Goal: Transaction & Acquisition: Obtain resource

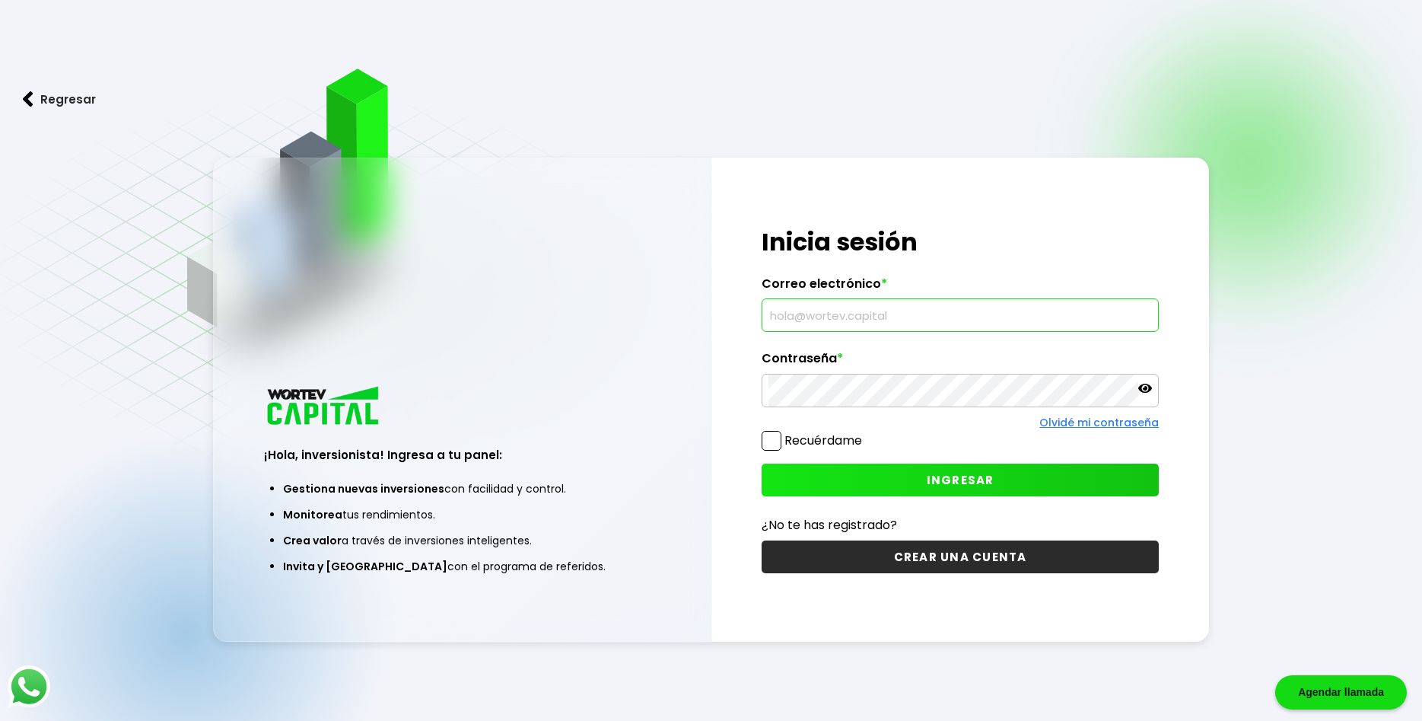
click at [878, 310] on input "text" at bounding box center [960, 315] width 384 height 32
paste input "[EMAIL_ADDRESS][DOMAIN_NAME]"
type input "[EMAIL_ADDRESS][DOMAIN_NAME]"
click at [777, 443] on span at bounding box center [772, 441] width 20 height 20
click at [865, 433] on input "Recuérdame" at bounding box center [865, 433] width 0 height 0
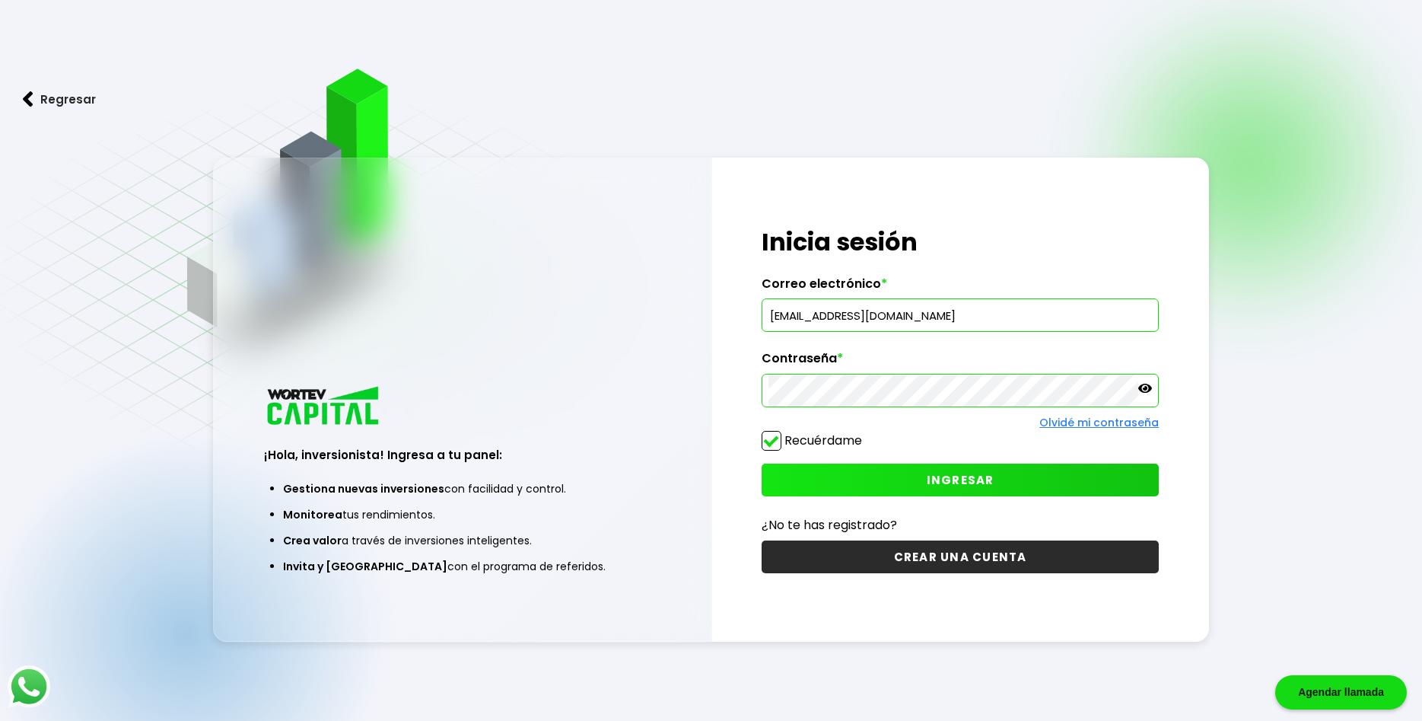
click at [955, 482] on span "INGRESAR" at bounding box center [961, 480] width 68 height 16
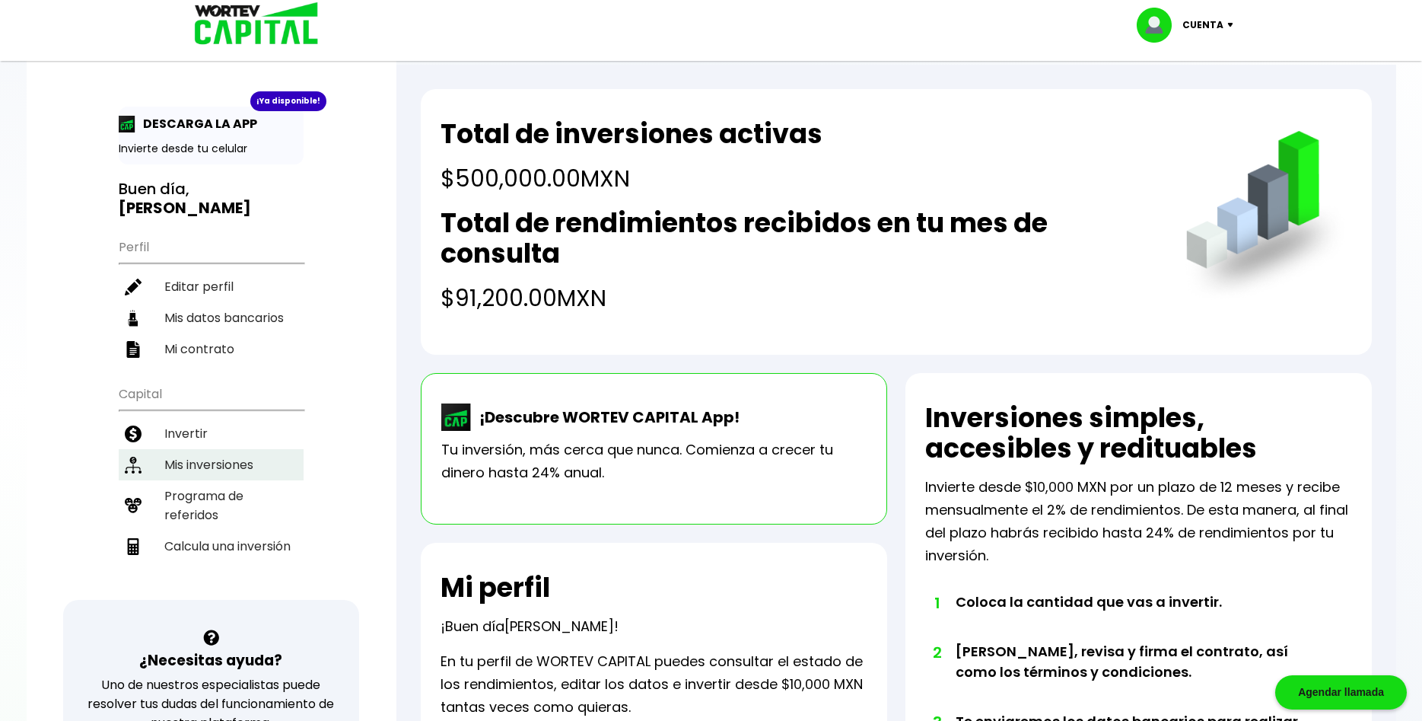
click at [196, 449] on li "Mis inversiones" at bounding box center [211, 464] width 185 height 31
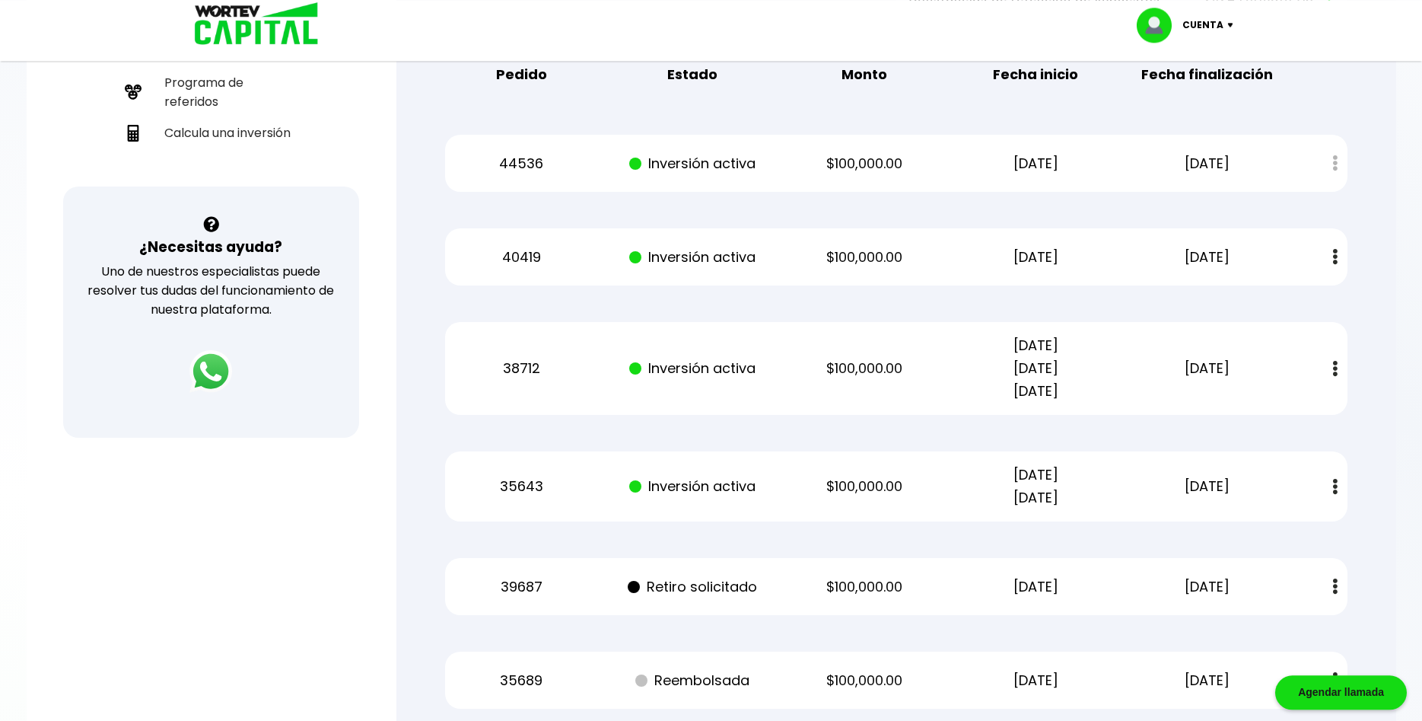
scroll to position [414, 0]
click at [1107, 161] on p "[DATE]" at bounding box center [1035, 162] width 145 height 23
drag, startPoint x: 1278, startPoint y: 157, endPoint x: 1303, endPoint y: 155, distance: 25.2
click at [1283, 155] on div "44536 Inversión activa $100,000.00 [DATE] [DATE] Estado de cuenta" at bounding box center [896, 162] width 902 height 57
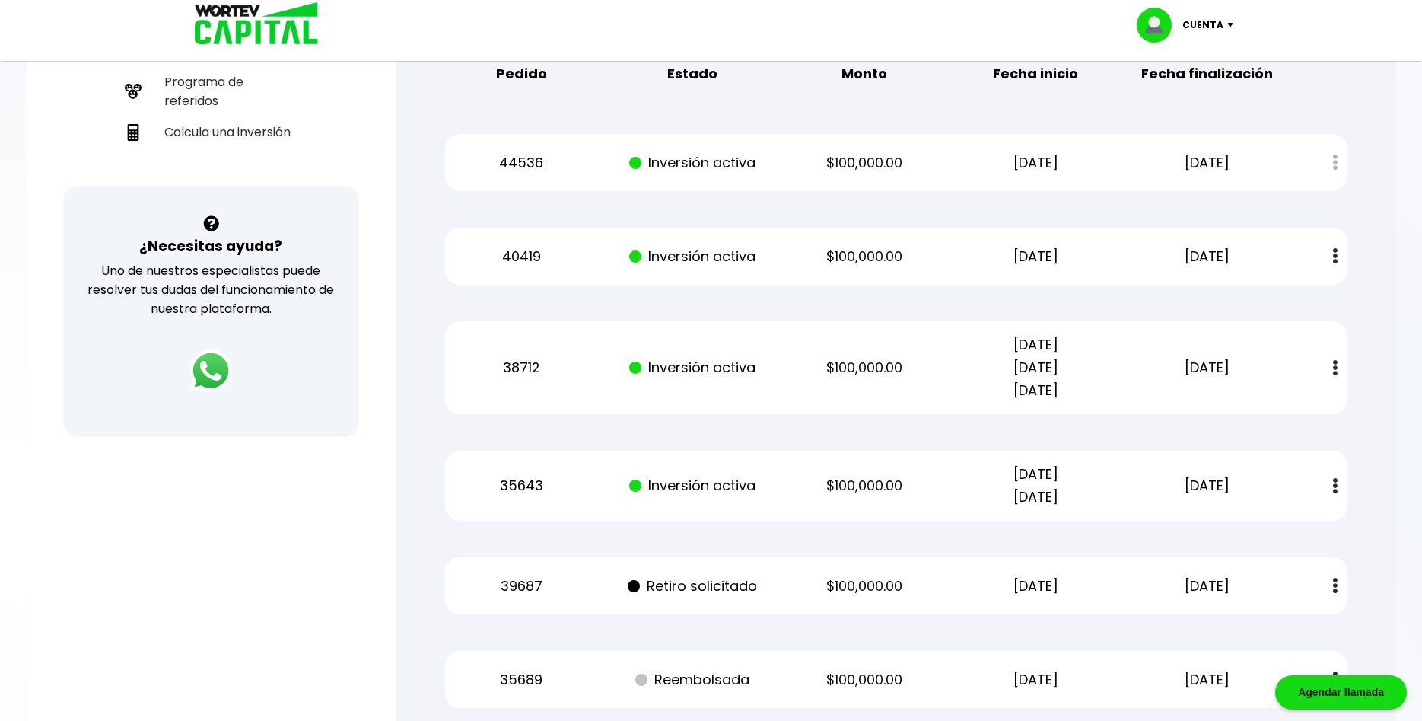
click at [1338, 162] on div "Estado de cuenta" at bounding box center [1324, 162] width 45 height 33
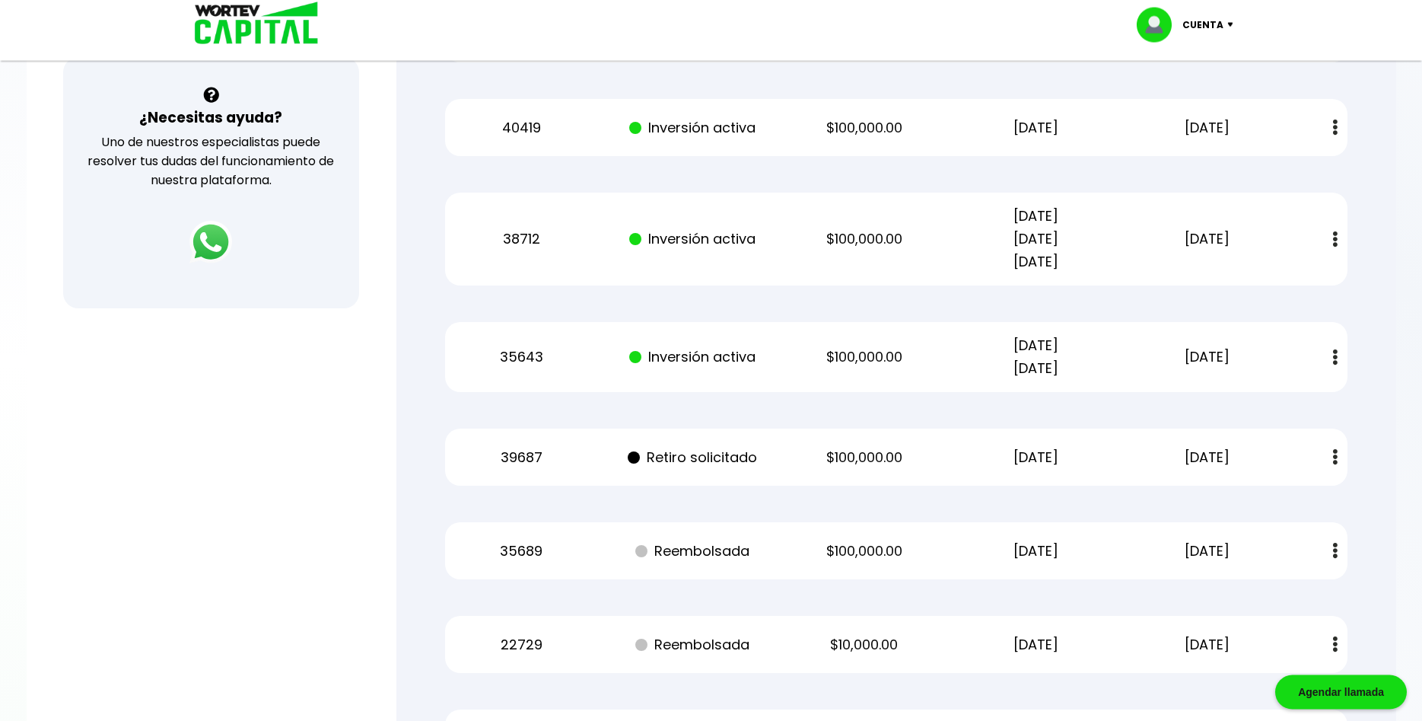
scroll to position [543, 0]
click at [1335, 128] on img at bounding box center [1335, 127] width 5 height 16
click at [1259, 165] on link "Estado de cuenta" at bounding box center [1236, 167] width 107 height 19
click at [1335, 240] on img at bounding box center [1335, 239] width 5 height 16
click at [1268, 278] on link "Estado de cuenta" at bounding box center [1236, 279] width 107 height 19
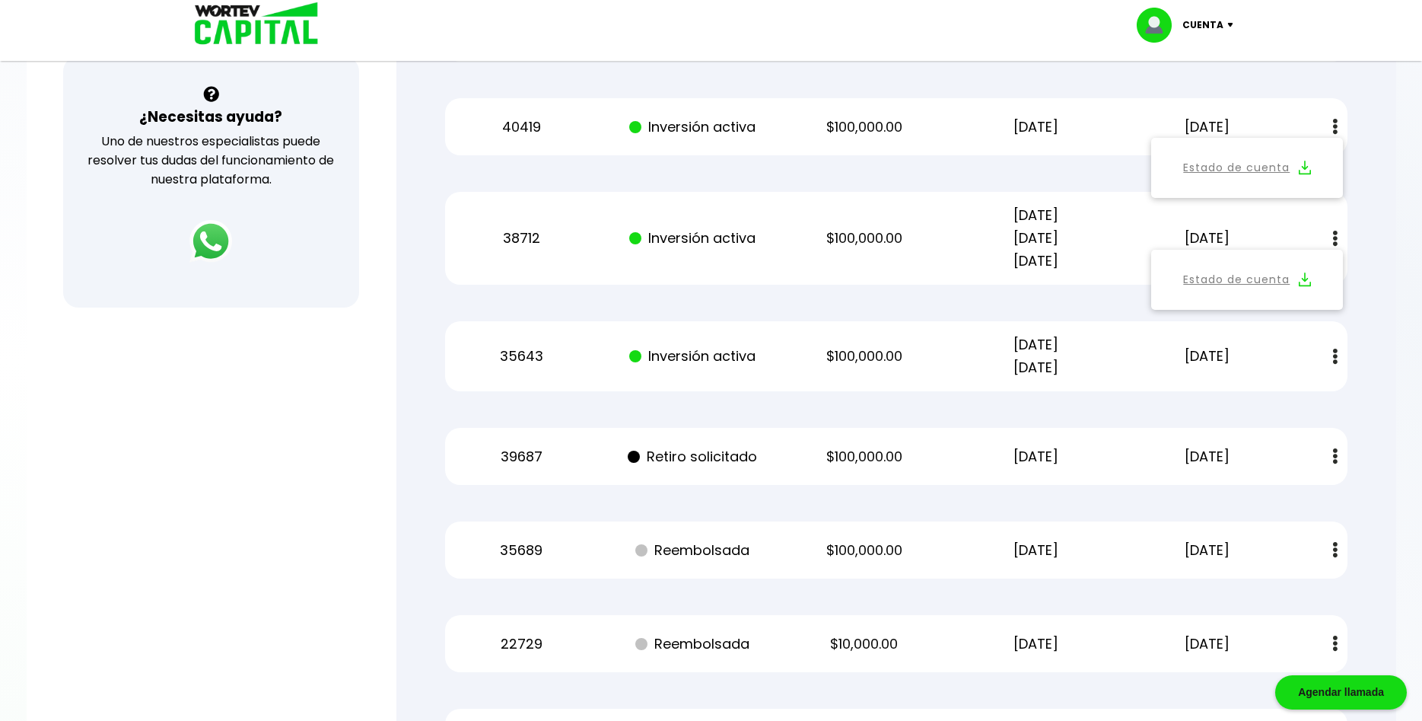
click at [1334, 359] on img at bounding box center [1335, 356] width 5 height 16
click at [1259, 395] on link "Estado de cuenta" at bounding box center [1236, 397] width 107 height 19
click at [1337, 459] on img at bounding box center [1335, 456] width 5 height 16
click at [1239, 496] on link "Estado de cuenta" at bounding box center [1236, 497] width 107 height 19
click at [1199, 29] on p "Cuenta" at bounding box center [1202, 25] width 41 height 23
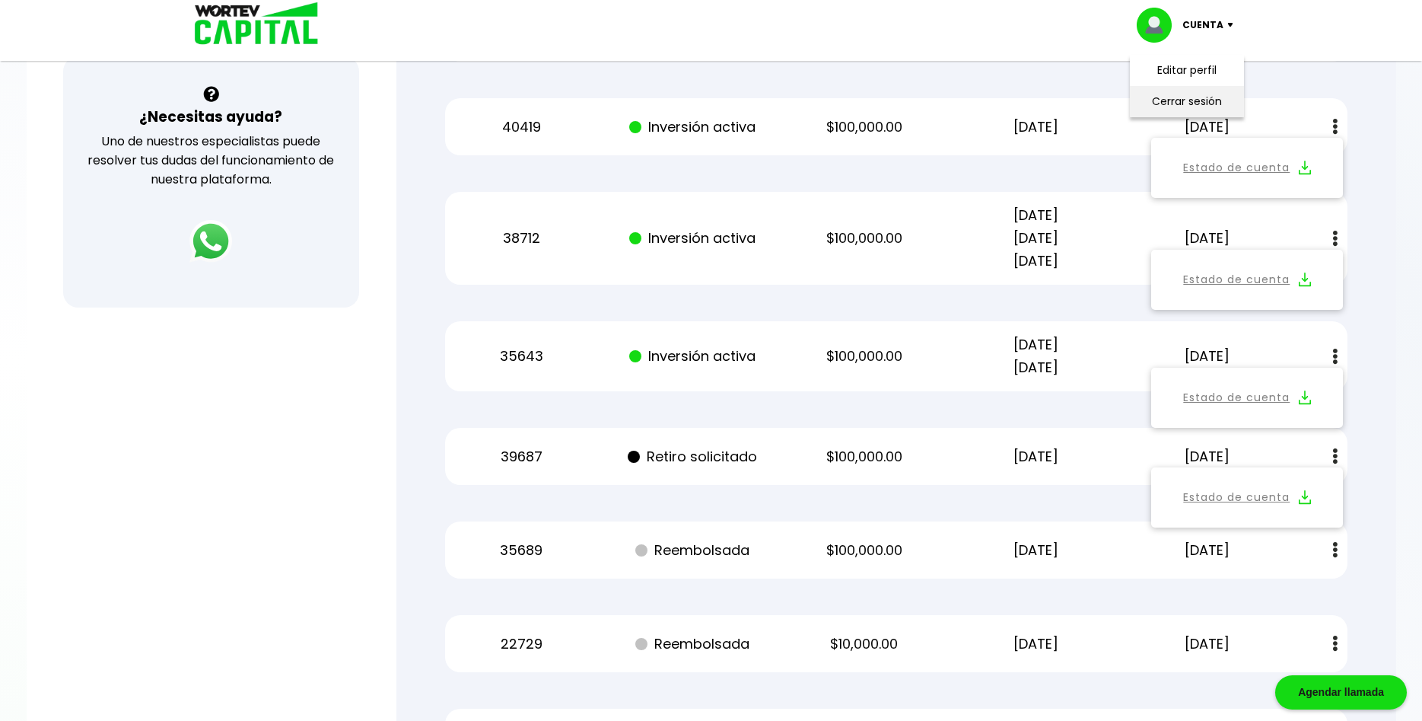
click at [1202, 97] on li "Cerrar sesión" at bounding box center [1187, 101] width 122 height 31
